Goal: Information Seeking & Learning: Learn about a topic

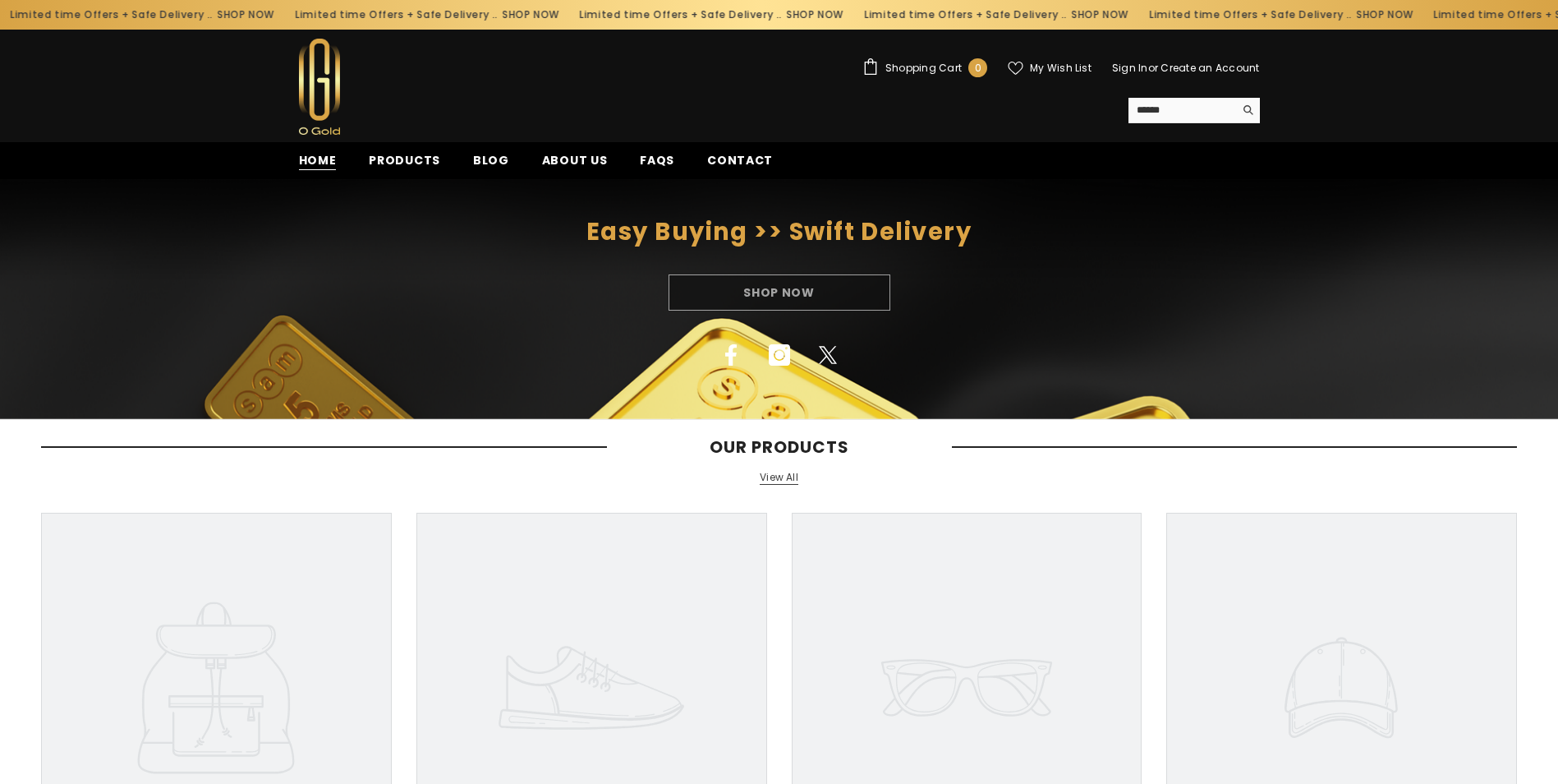
click at [328, 162] on span "Home" at bounding box center [318, 161] width 38 height 18
click at [403, 160] on span "Products" at bounding box center [404, 161] width 71 height 18
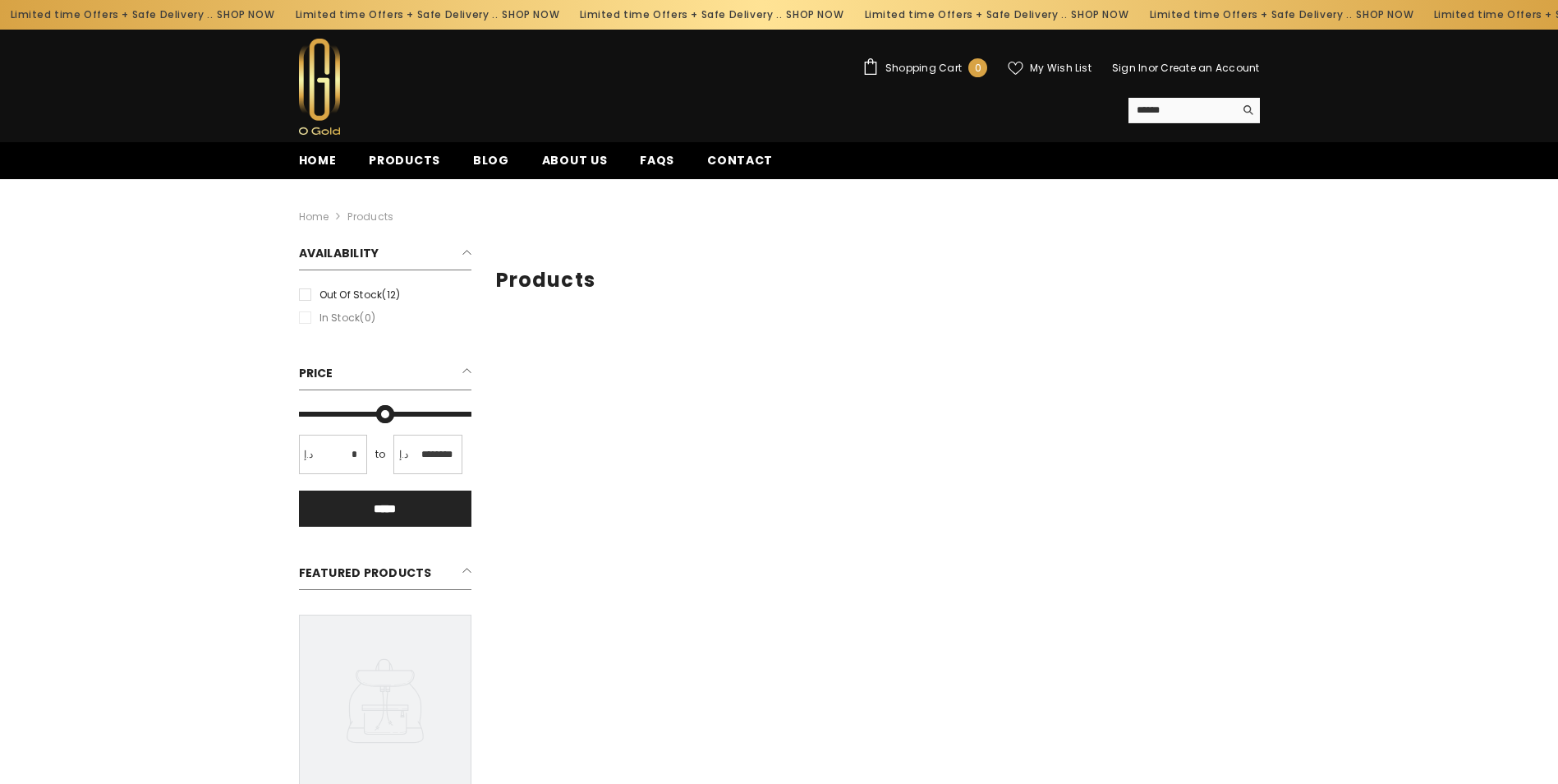
type input "*"
type input "*******"
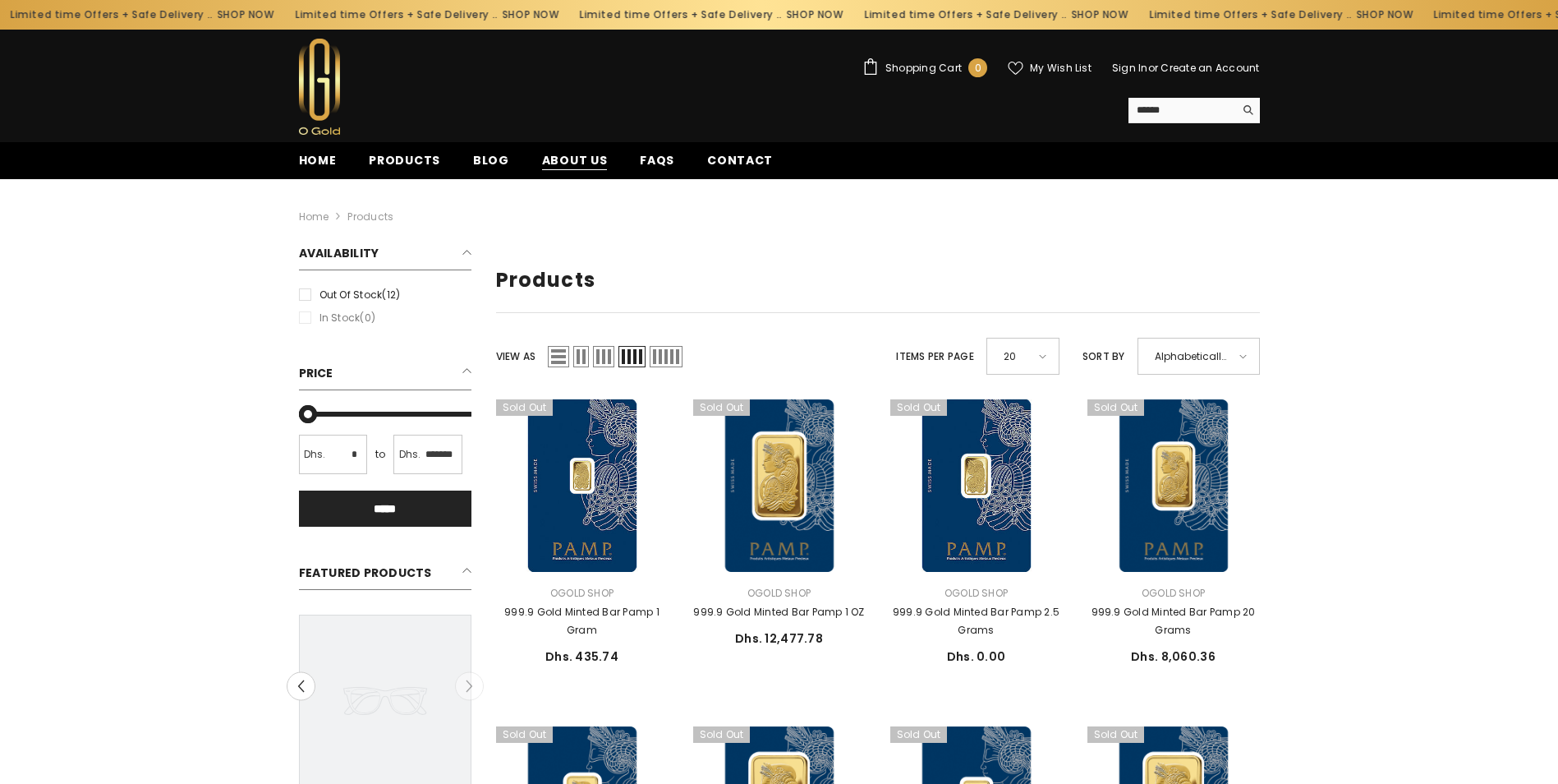
click at [572, 166] on span "About us" at bounding box center [574, 161] width 66 height 18
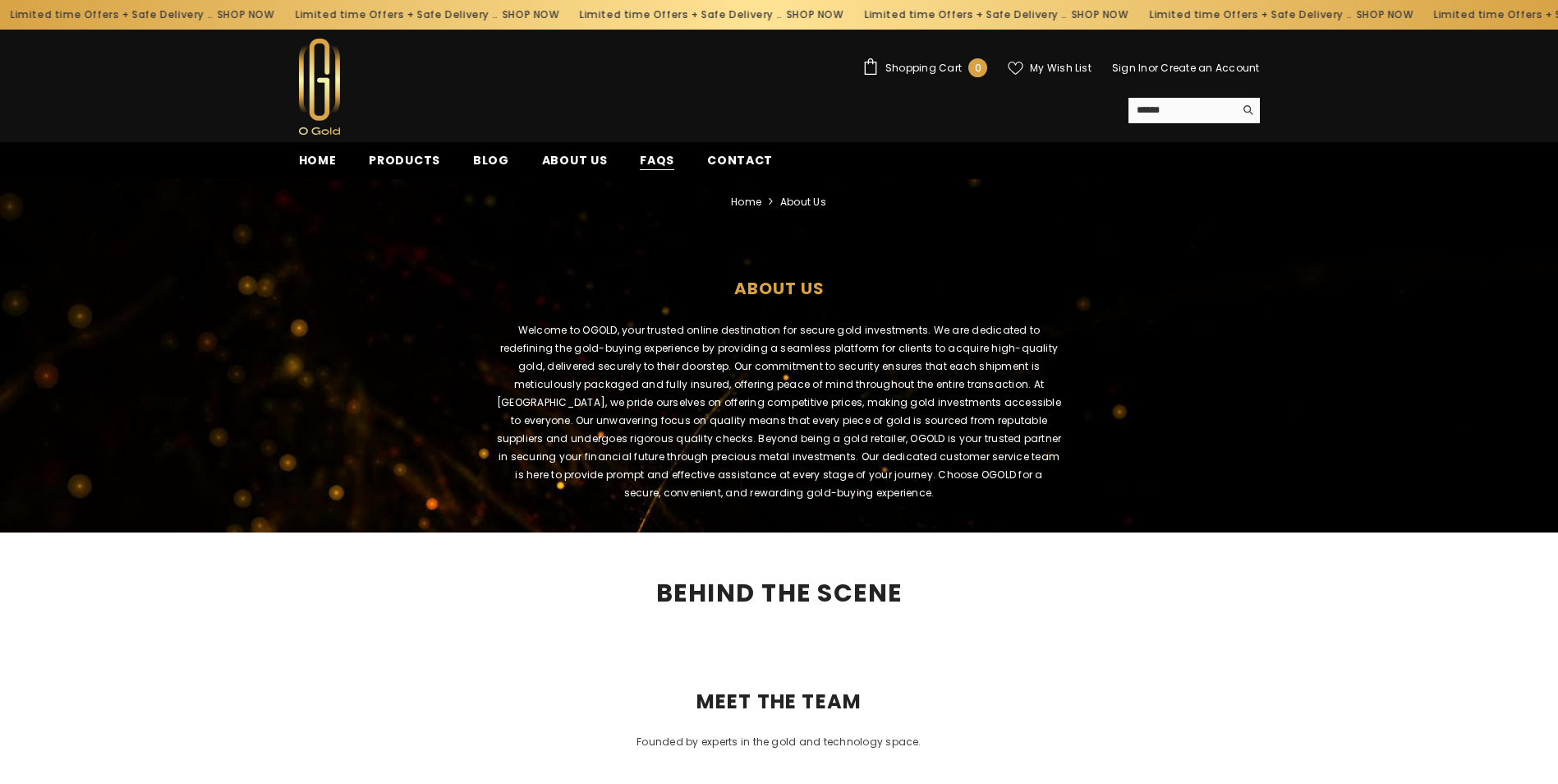
click at [640, 155] on span "FAQs" at bounding box center [657, 161] width 34 height 18
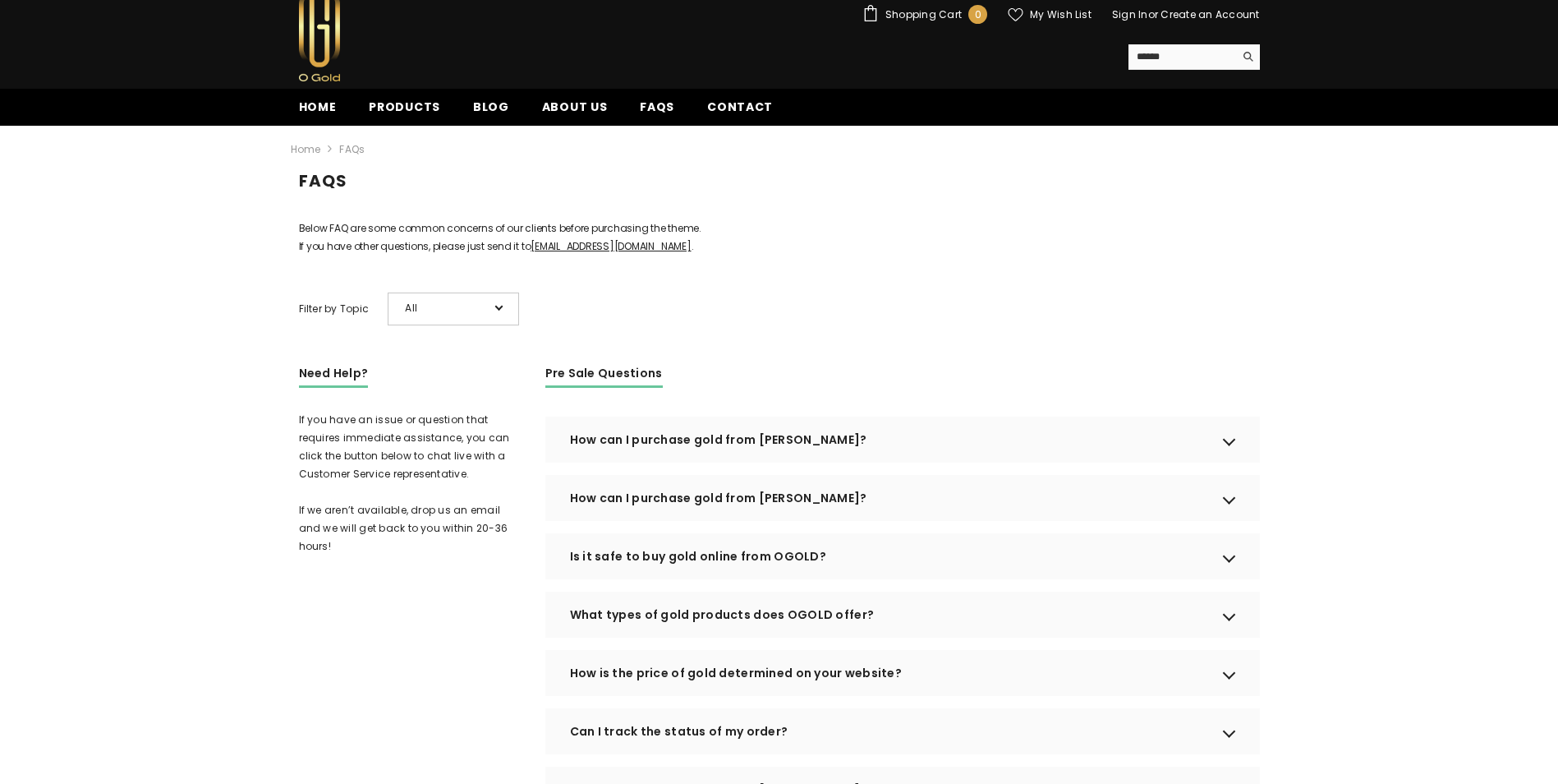
scroll to position [82, 0]
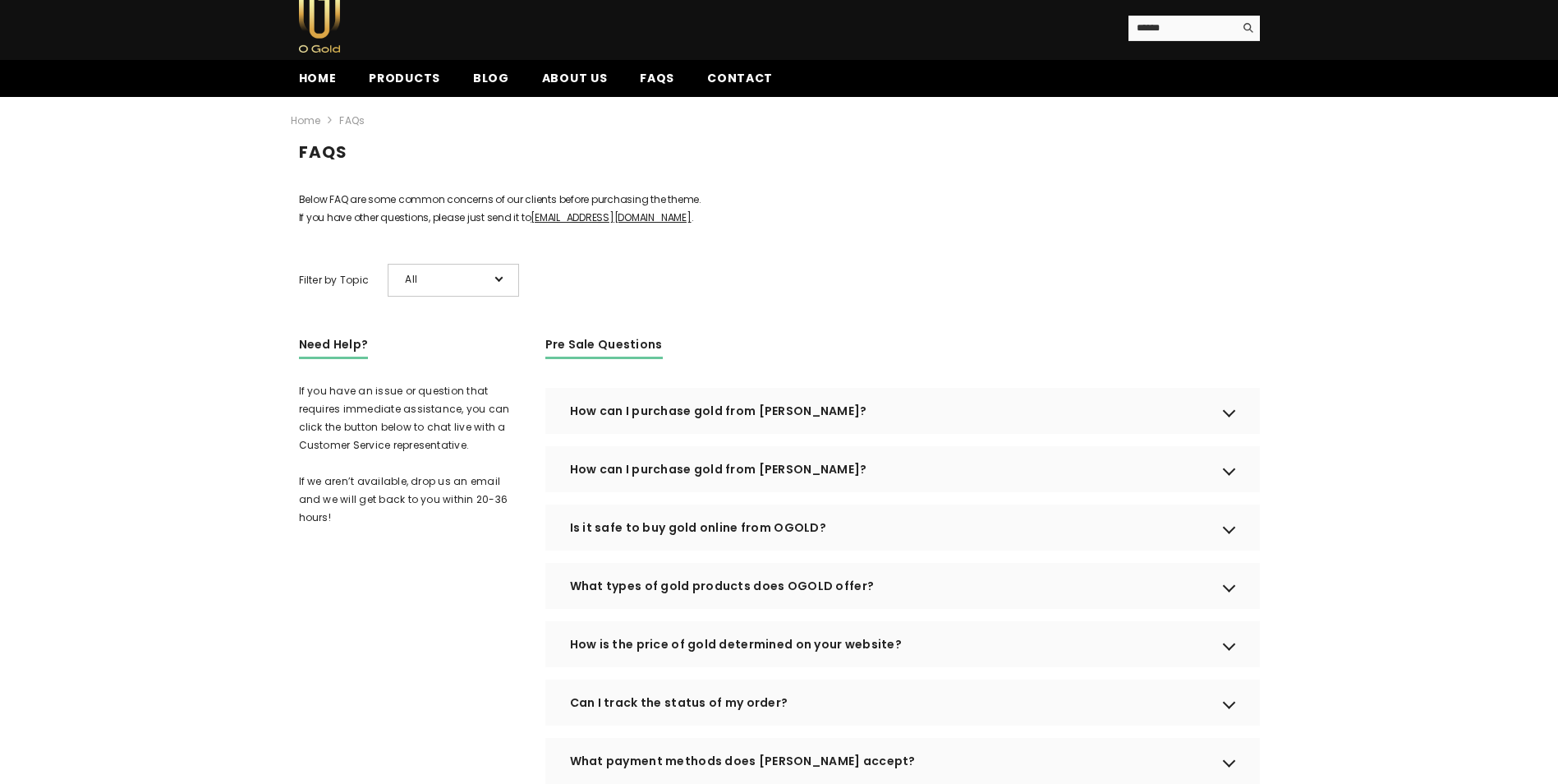
click at [1223, 434] on div "How can I purchase gold from OGOLD?" at bounding box center [903, 411] width 715 height 46
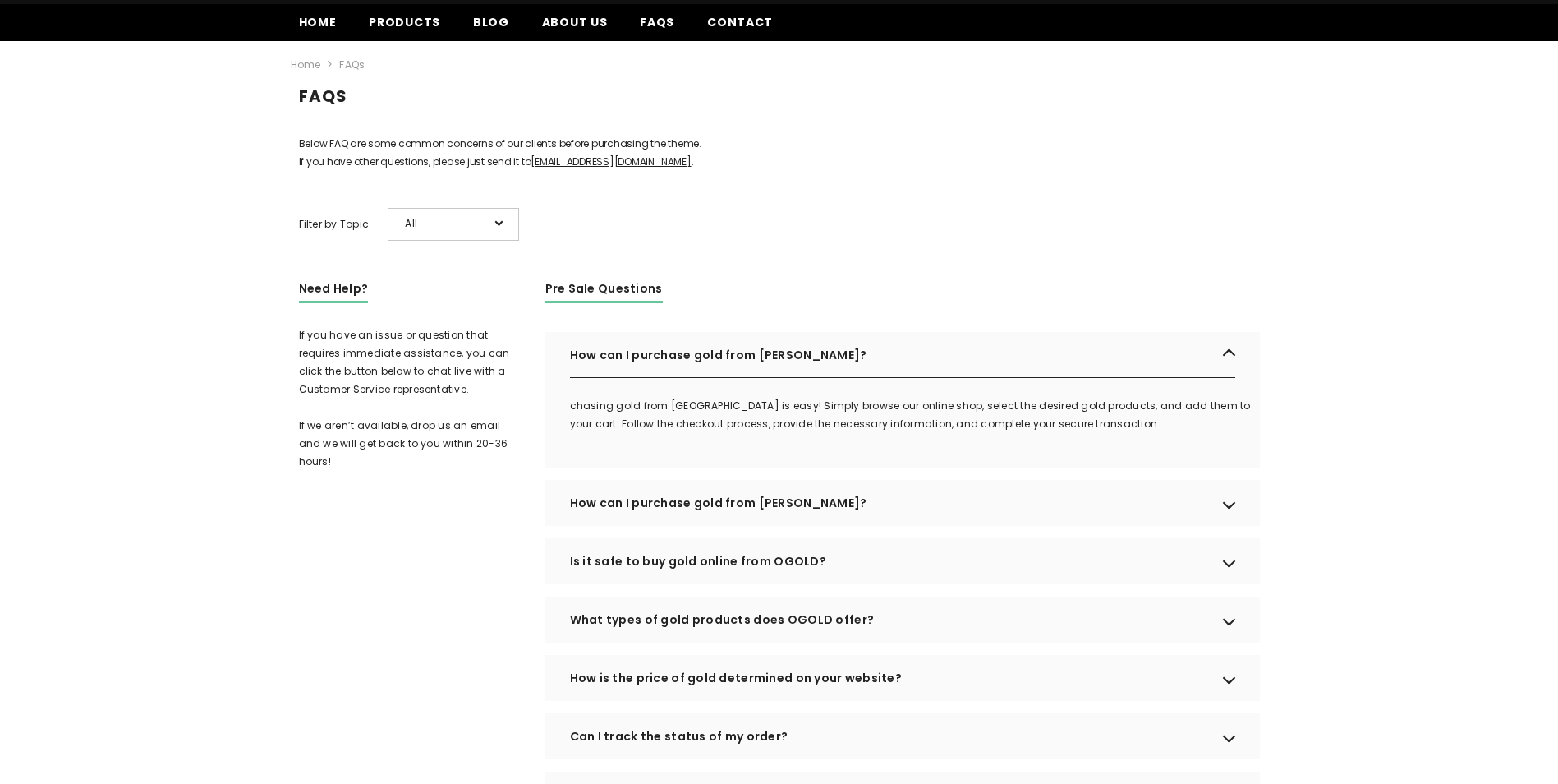
scroll to position [164, 0]
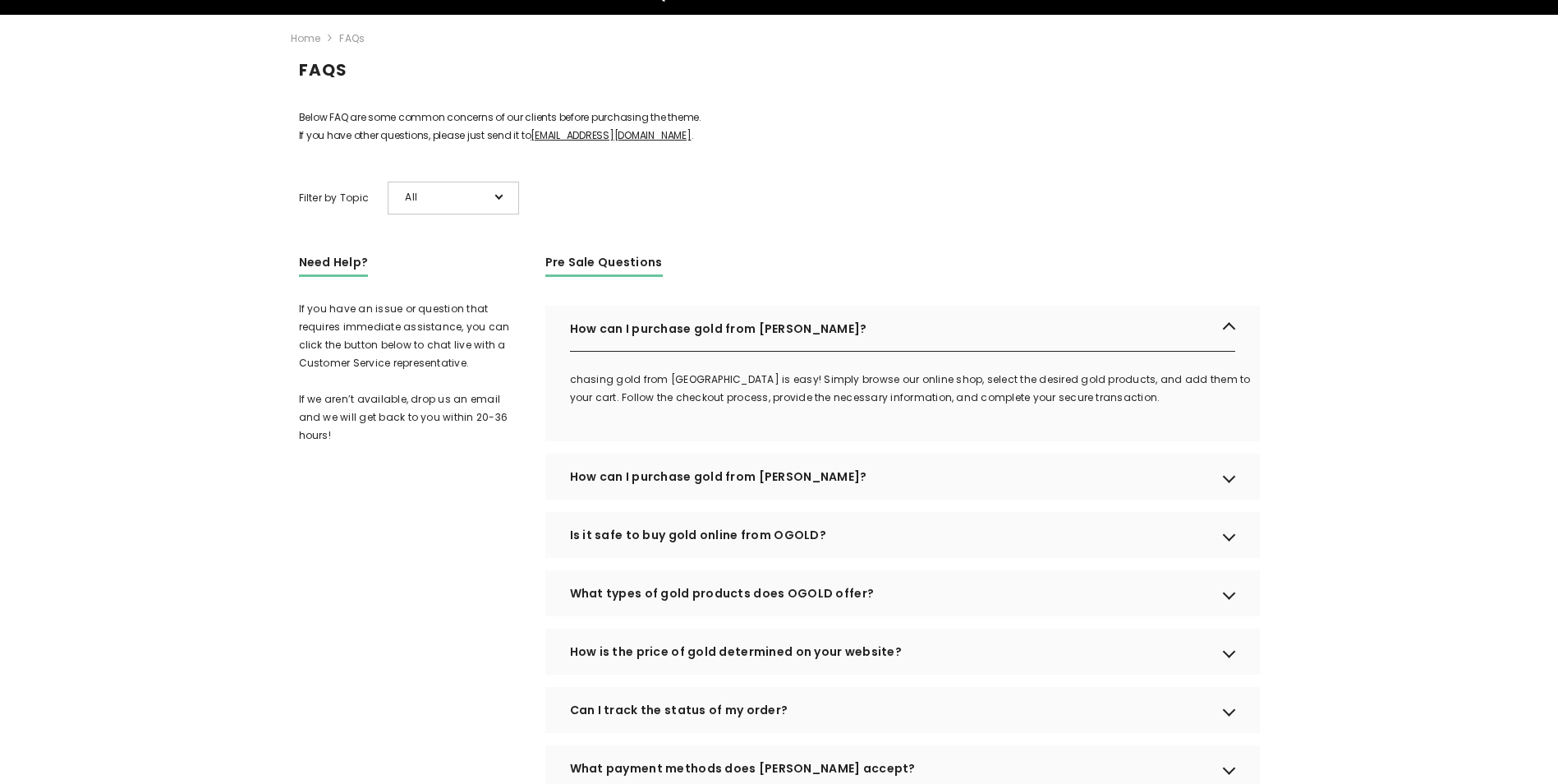
click at [1232, 500] on div "How can I purchase gold from OGOLD?" at bounding box center [903, 476] width 715 height 46
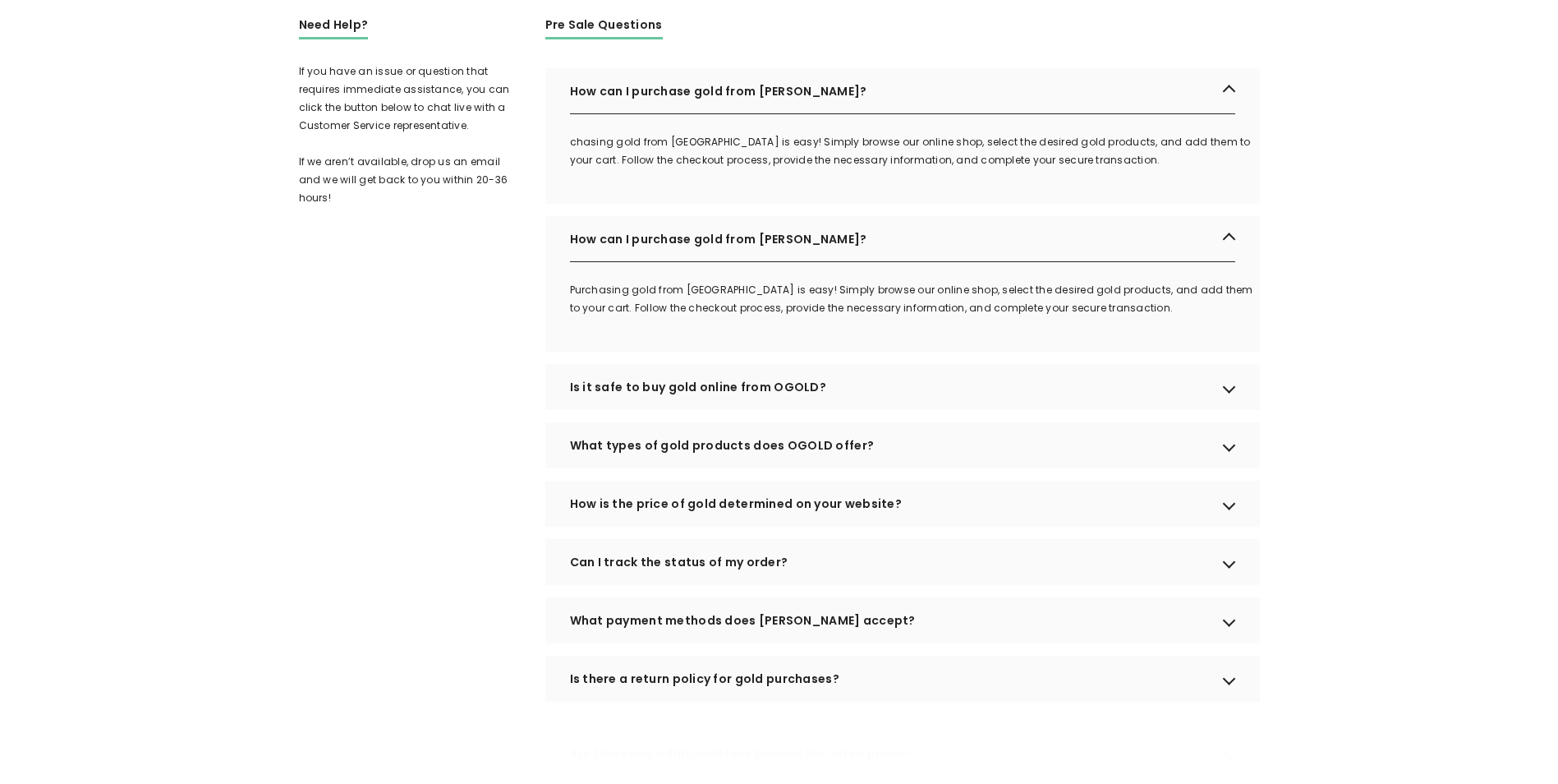
scroll to position [411, 0]
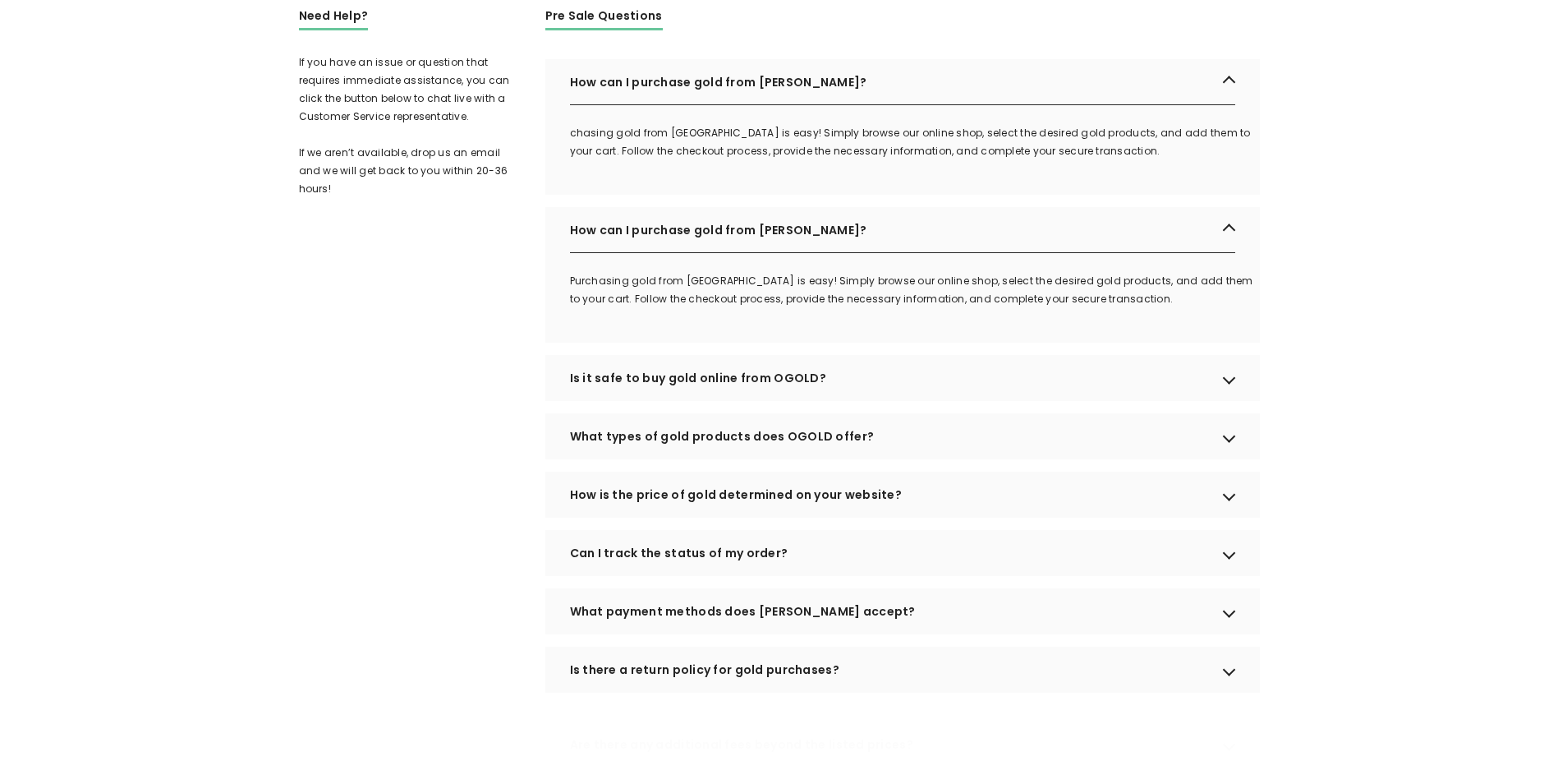
click at [1235, 401] on div "Is it safe to buy gold online from OGOLD?" at bounding box center [903, 378] width 715 height 46
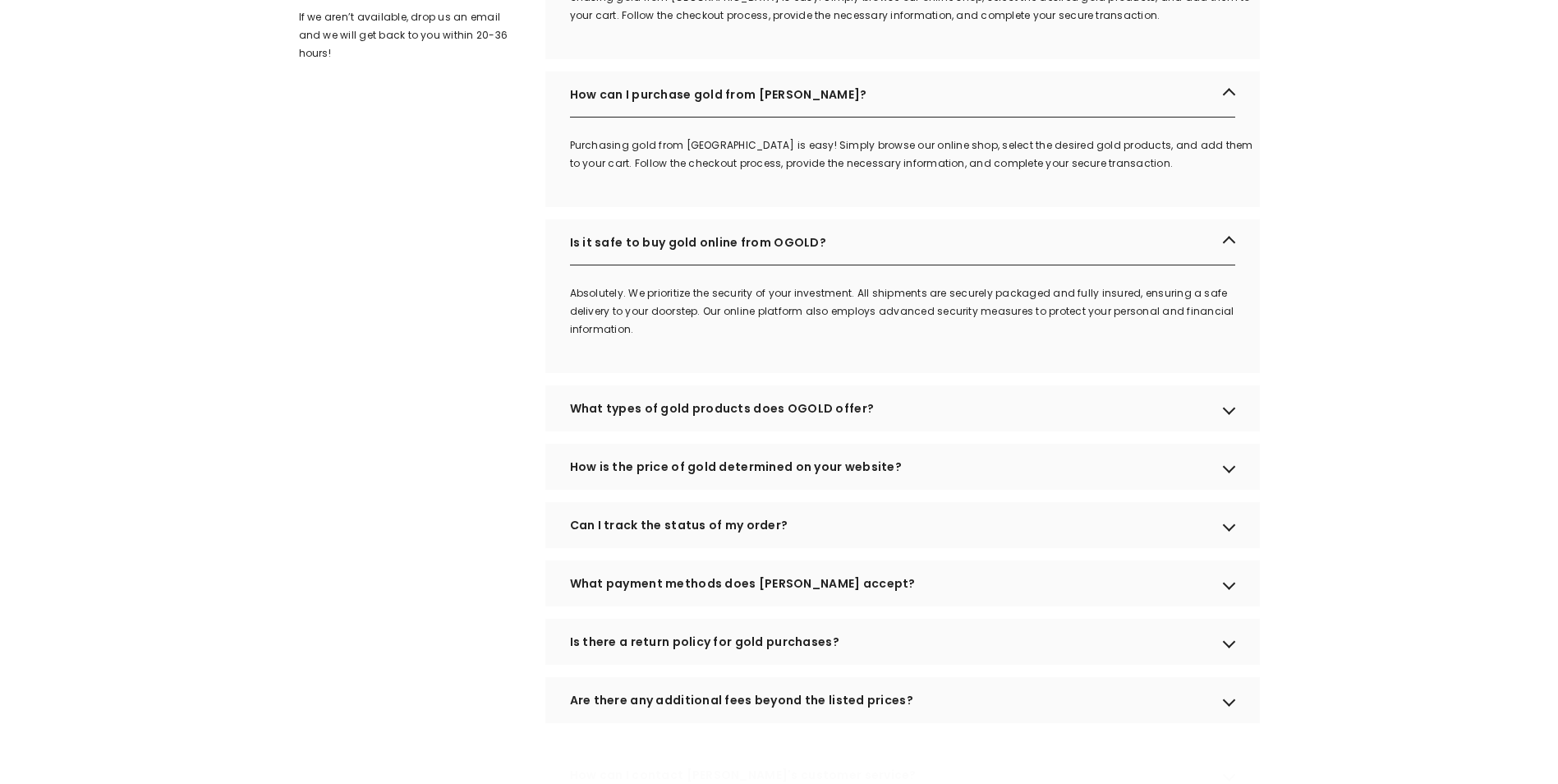
scroll to position [575, 0]
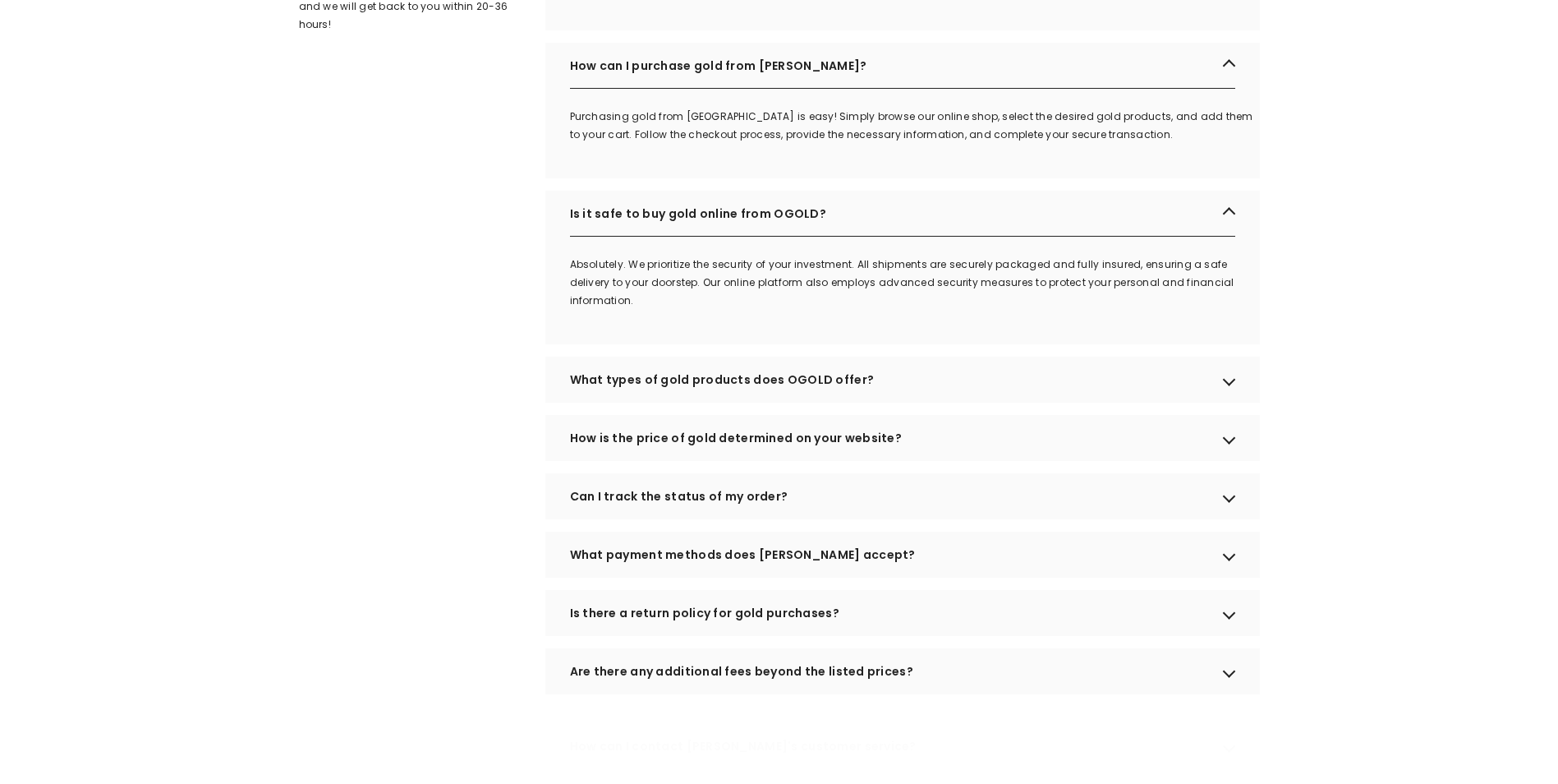
click at [1234, 399] on div "What types of gold products does OGOLD offer?" at bounding box center [903, 380] width 715 height 46
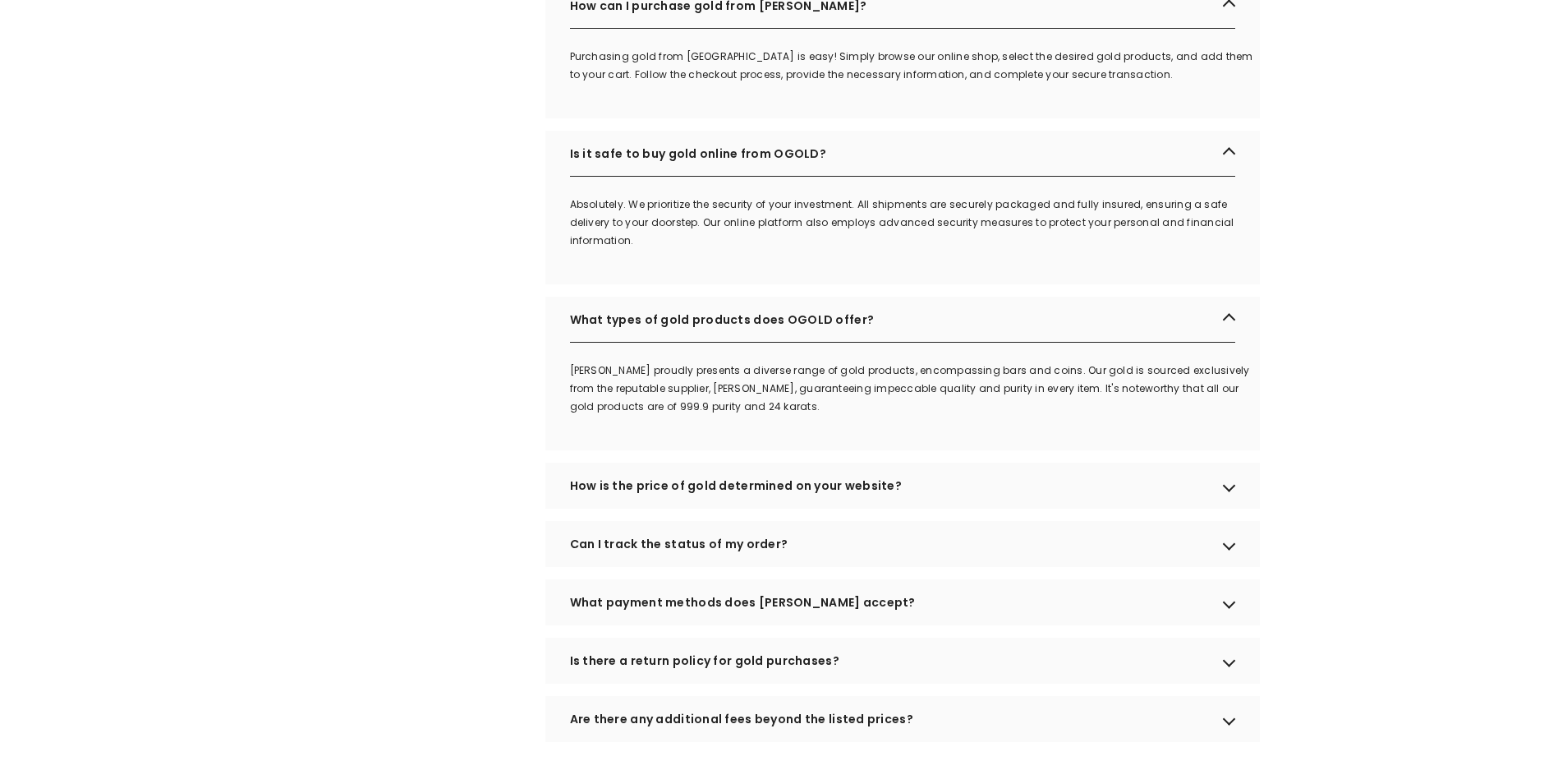
scroll to position [657, 0]
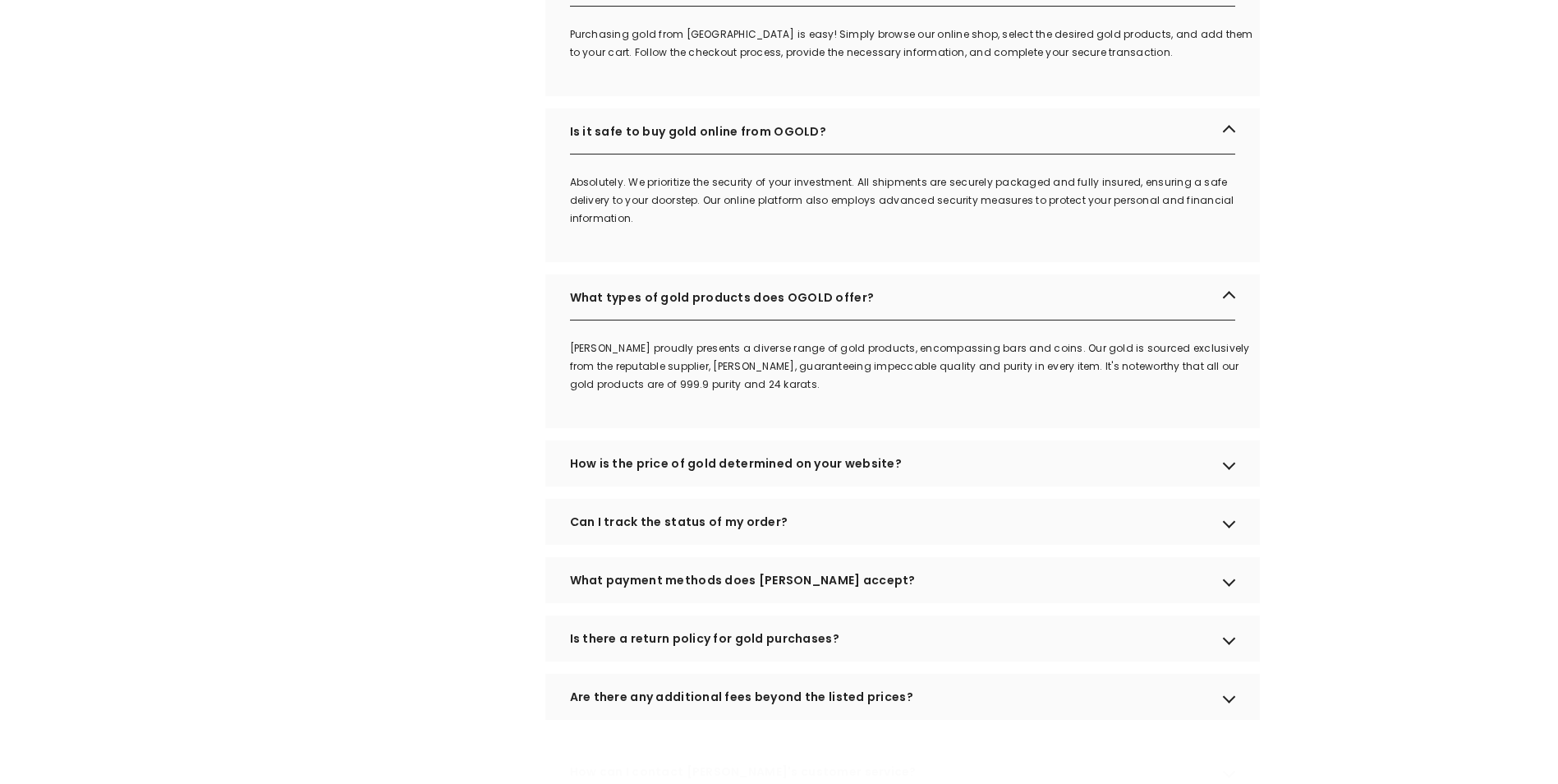
click at [1244, 480] on div "How is the price of gold determined on your website?" at bounding box center [903, 464] width 715 height 46
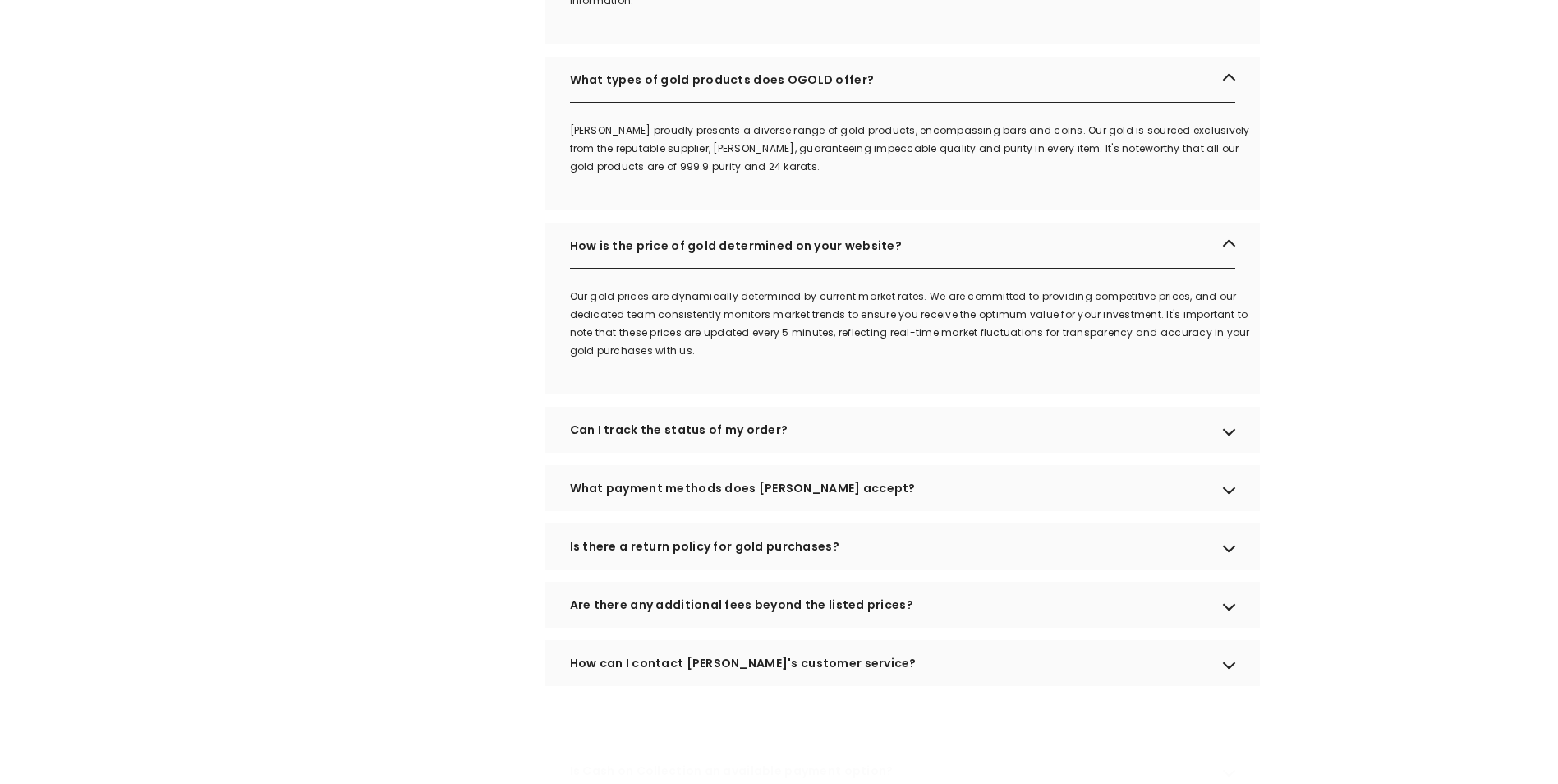
scroll to position [903, 0]
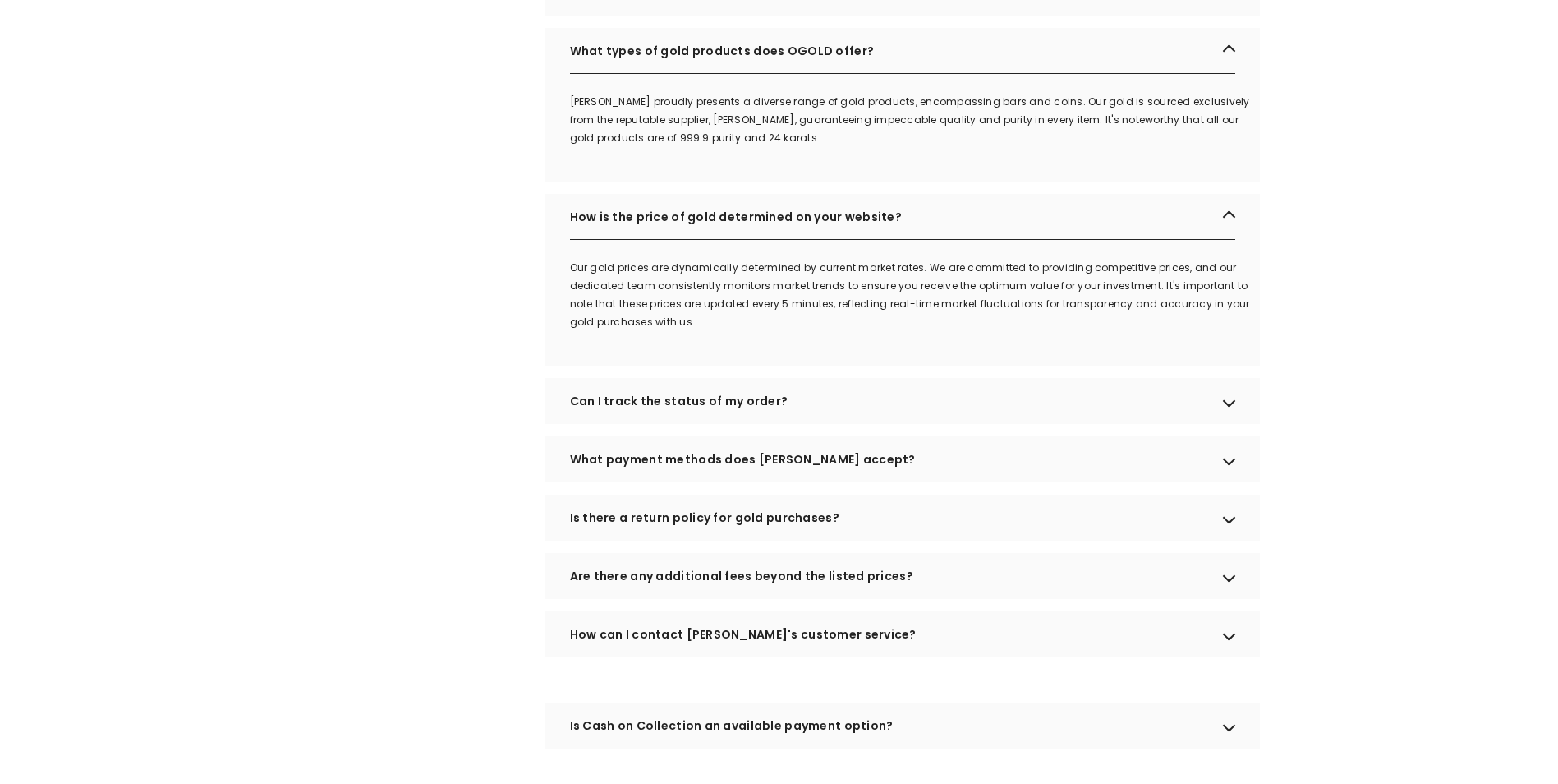
click at [1231, 424] on div "Can I track the status of my order?" at bounding box center [903, 401] width 715 height 46
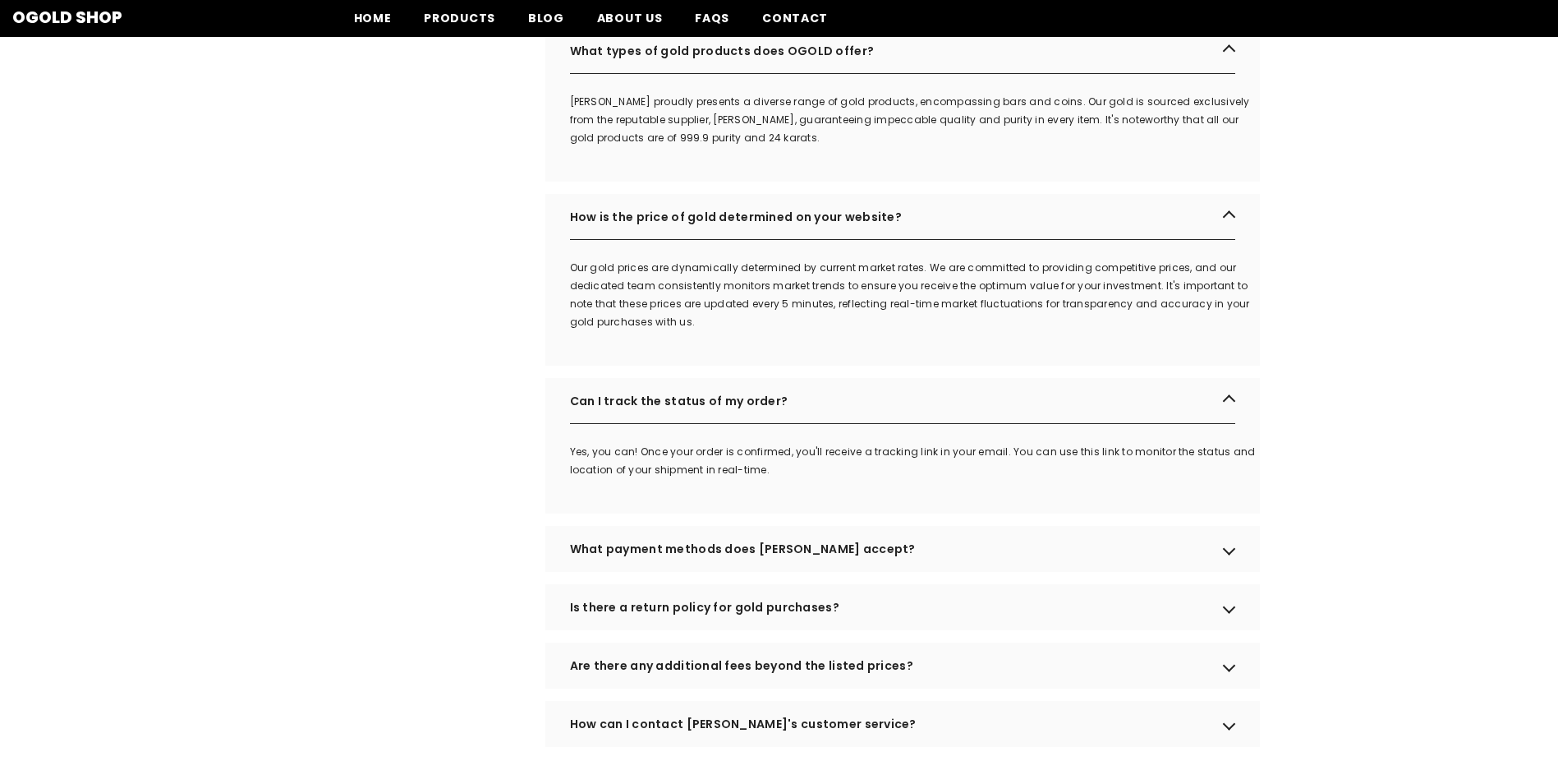
scroll to position [0, 0]
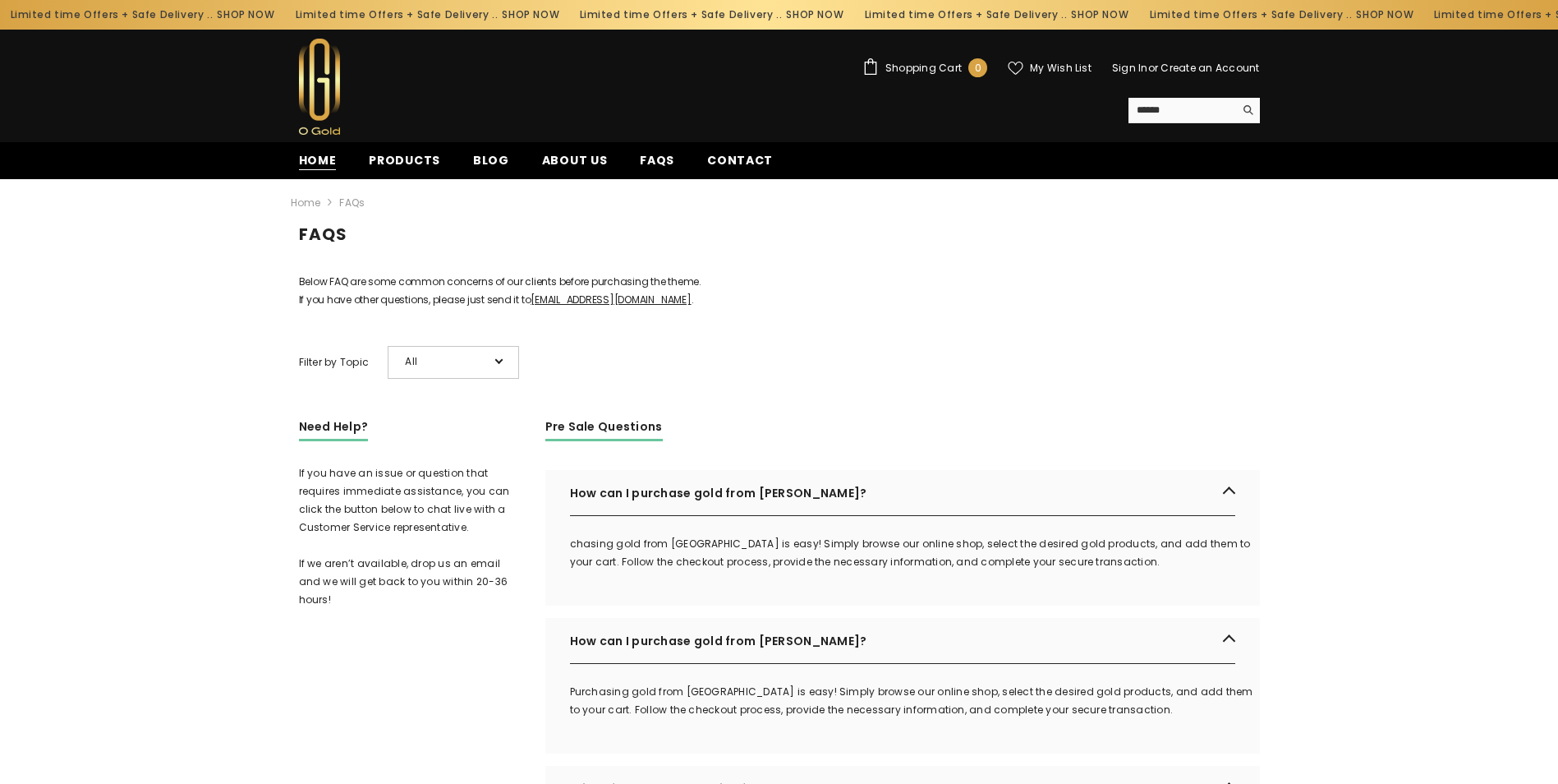
click at [327, 155] on span "Home" at bounding box center [318, 161] width 38 height 18
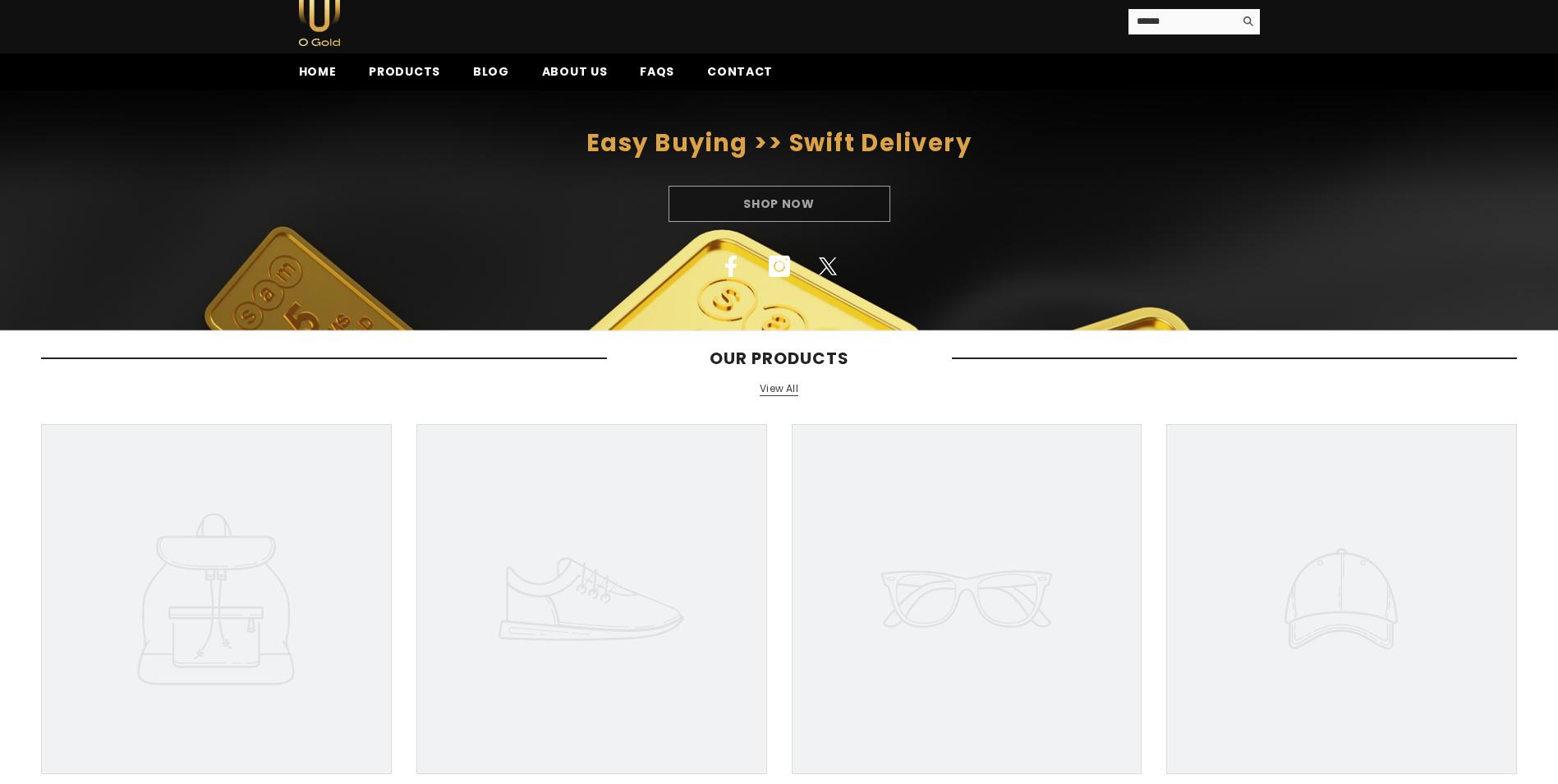
scroll to position [82, 0]
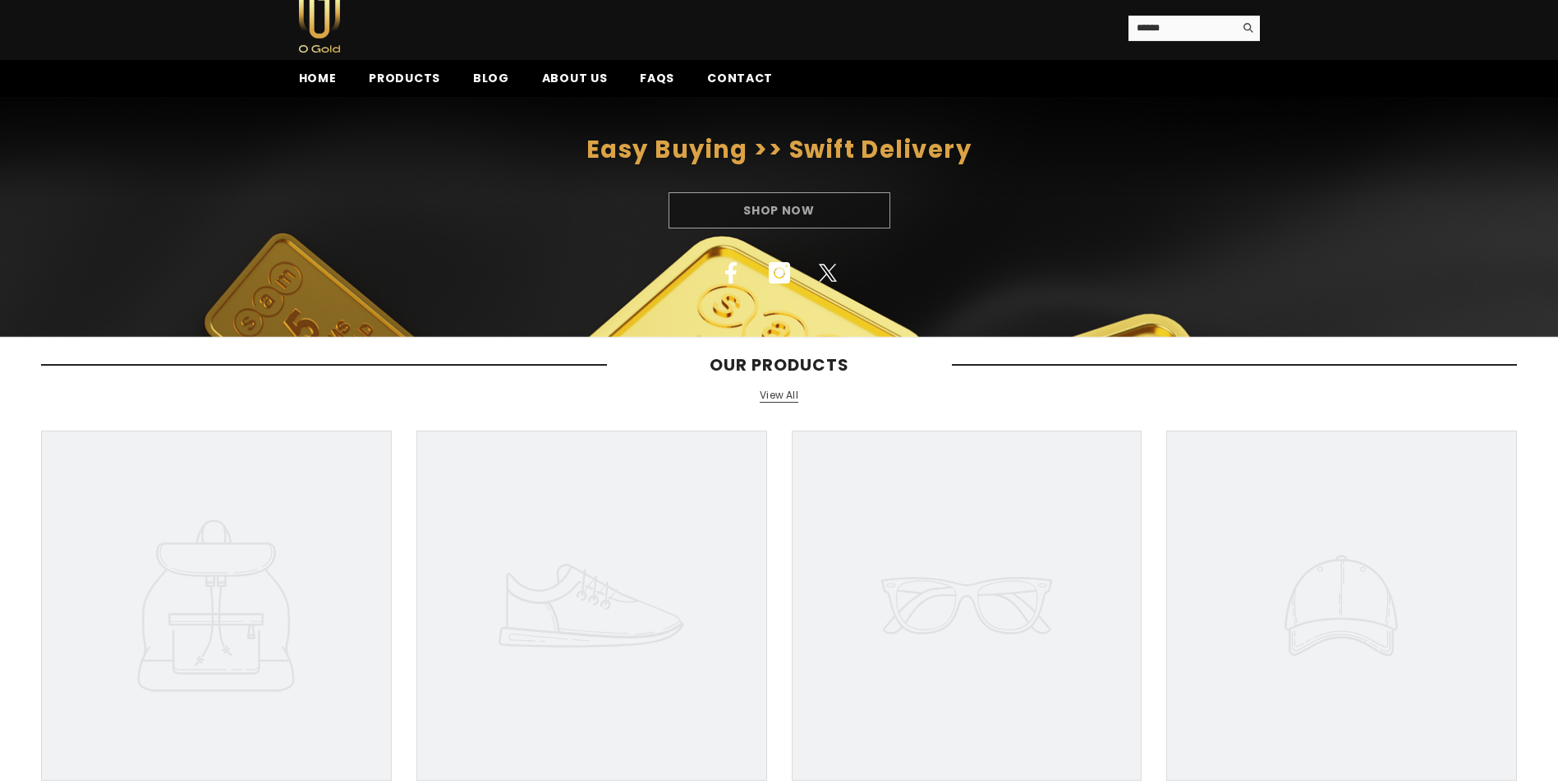
click at [787, 393] on link "View All" at bounding box center [779, 395] width 39 height 14
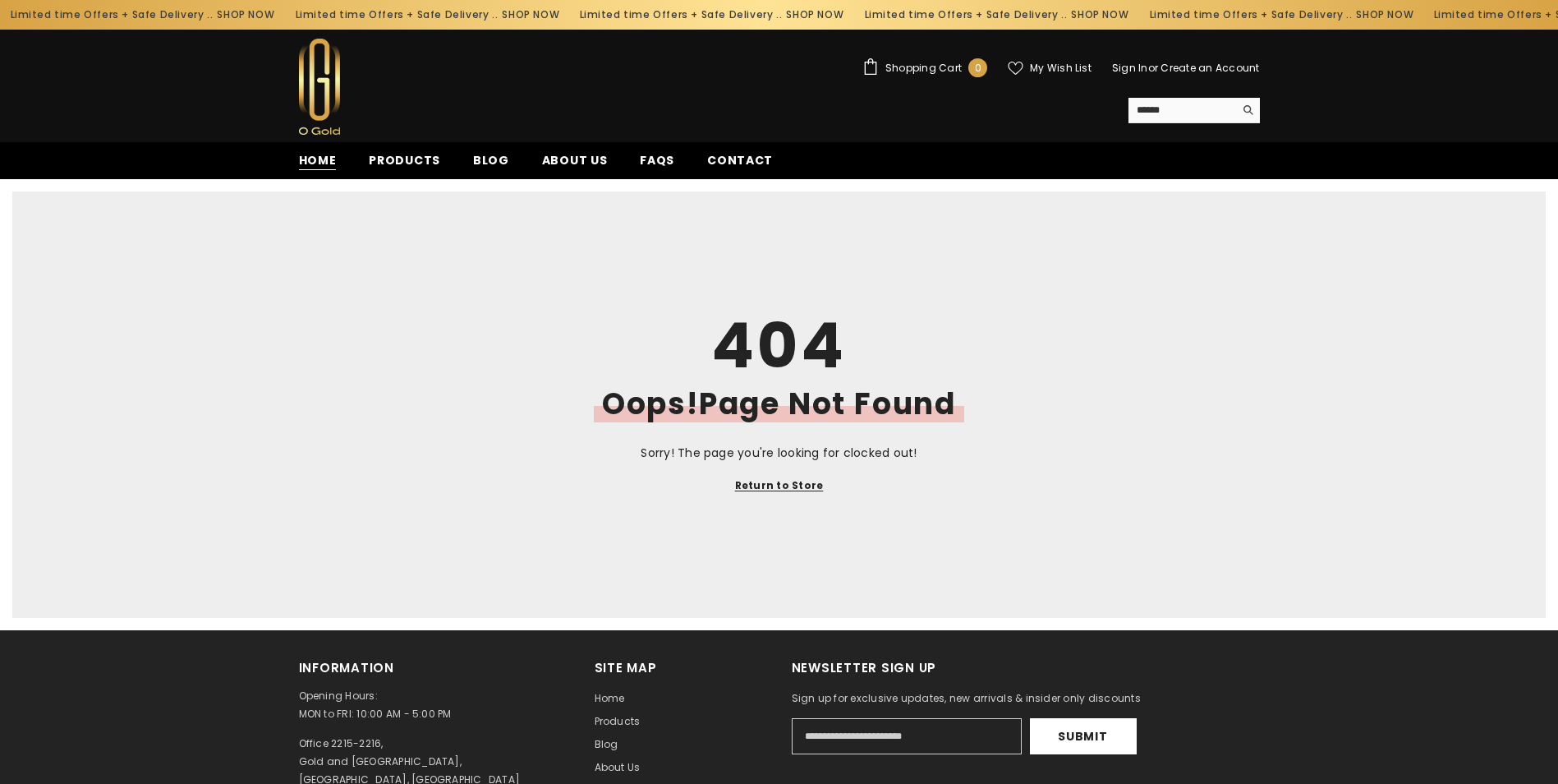
click at [327, 156] on span "Home" at bounding box center [318, 161] width 38 height 18
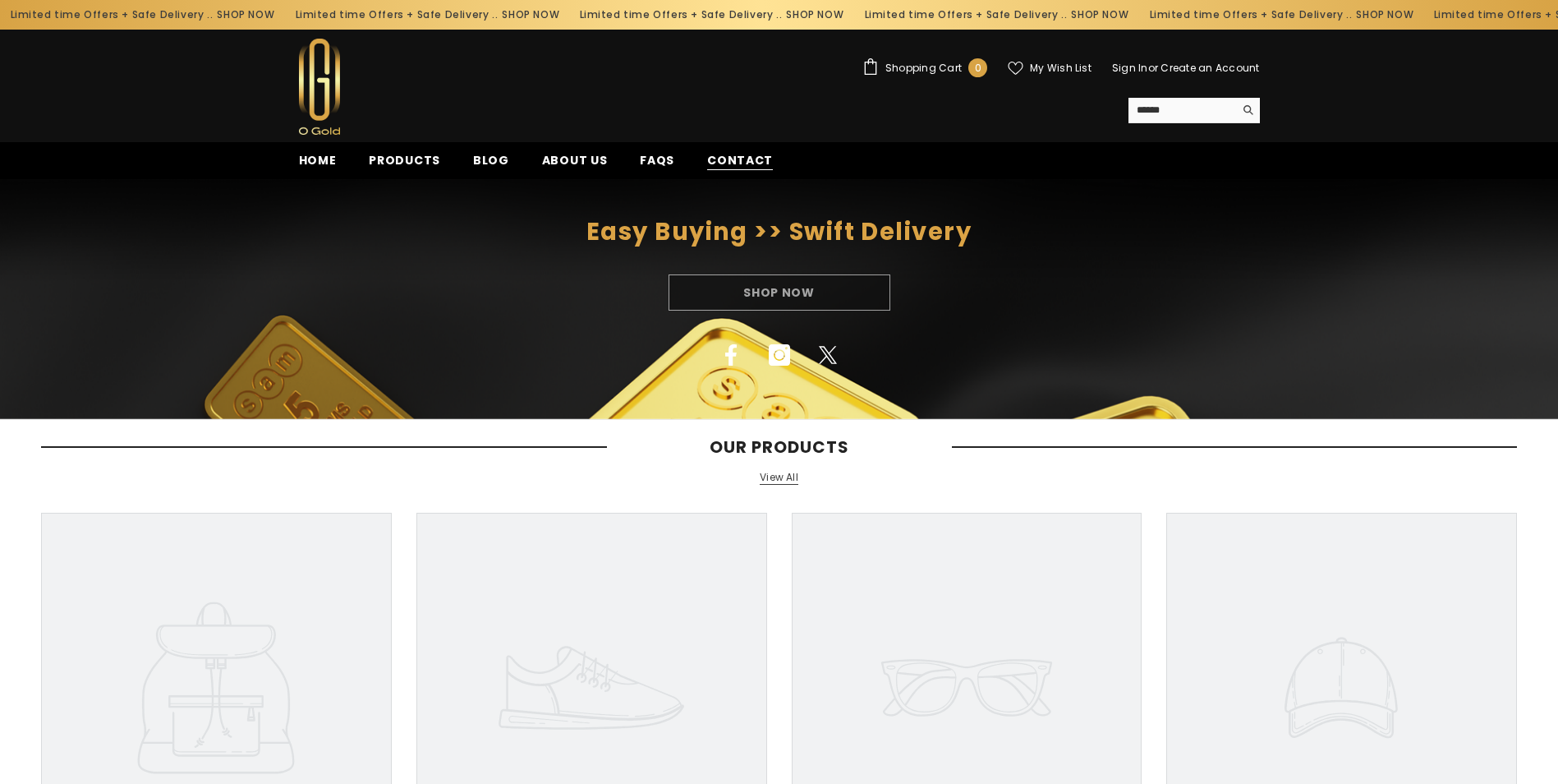
click at [724, 154] on span "Contact" at bounding box center [740, 161] width 66 height 18
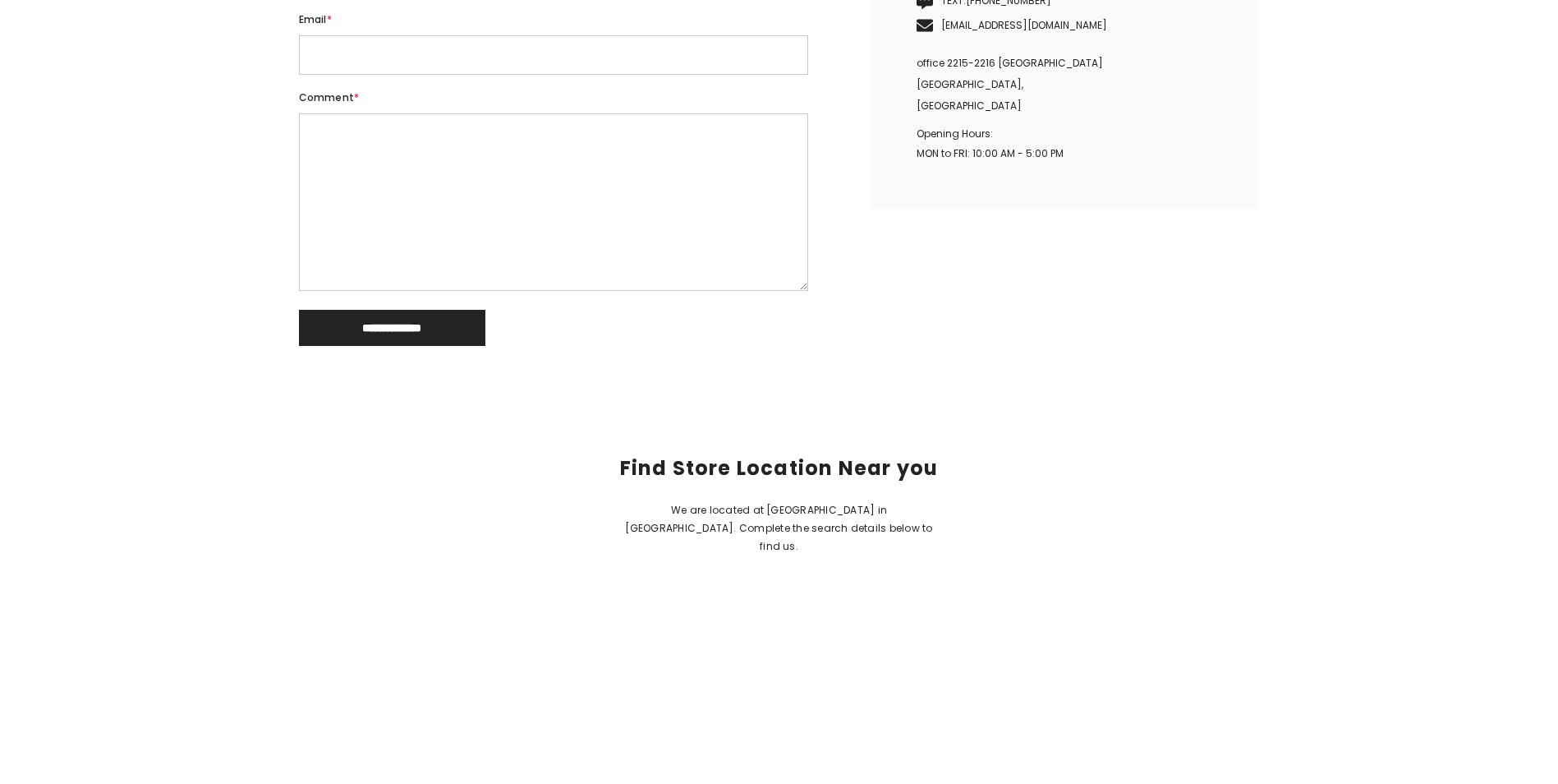
scroll to position [1067, 0]
